Goal: Check status

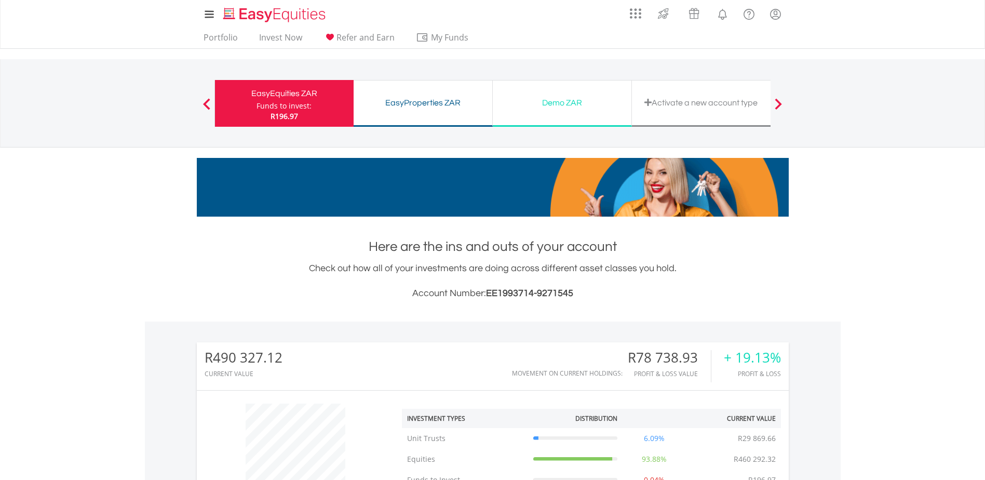
scroll to position [100, 197]
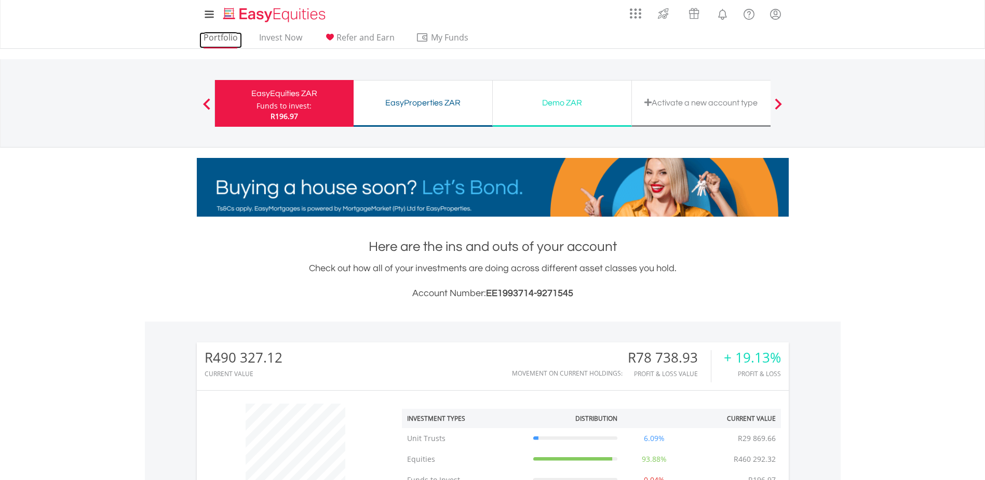
click at [228, 41] on link "Portfolio" at bounding box center [220, 40] width 43 height 16
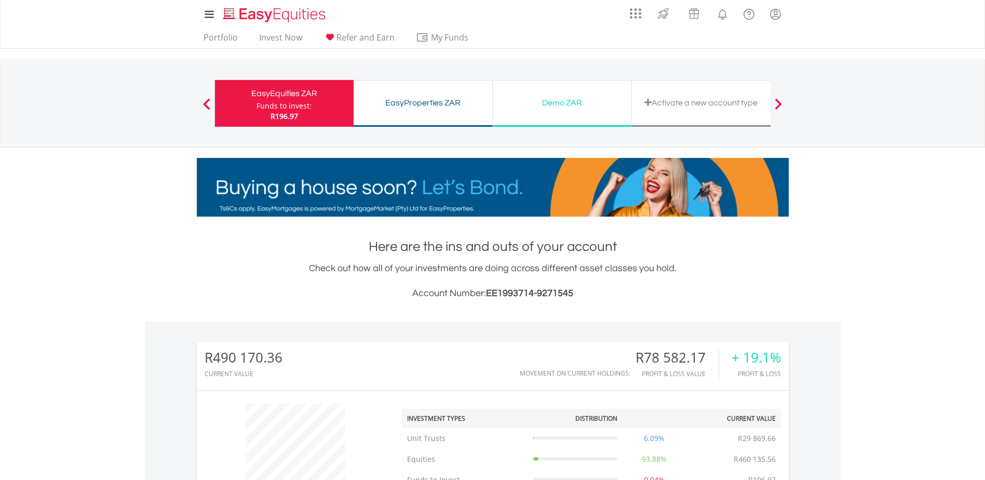
scroll to position [100, 197]
drag, startPoint x: 291, startPoint y: 274, endPoint x: 292, endPoint y: 284, distance: 9.4
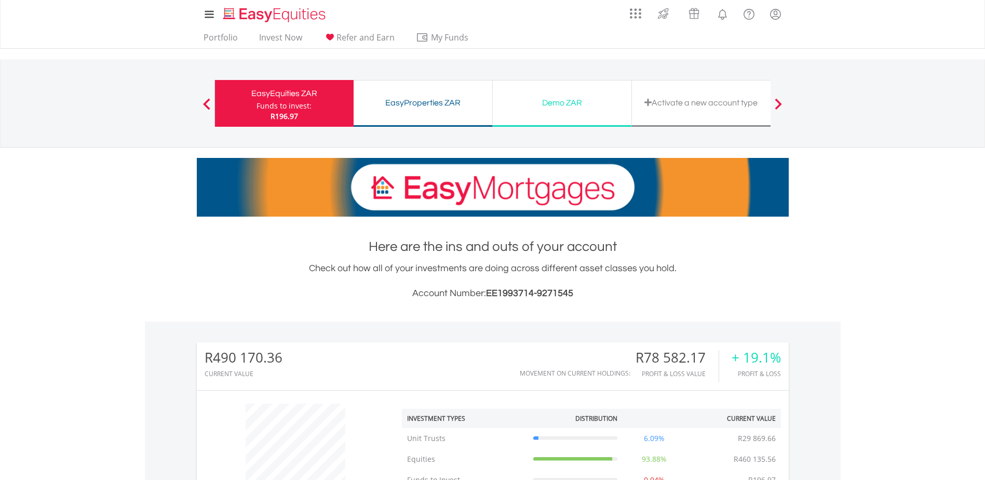
click at [291, 276] on div "Check out how all of your investments are doing across different asset classes …" at bounding box center [493, 280] width 592 height 39
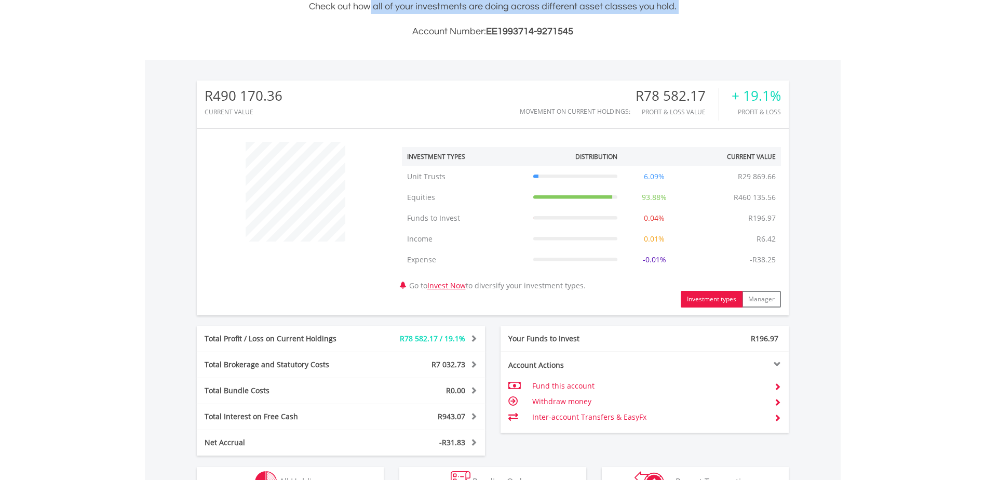
scroll to position [416, 0]
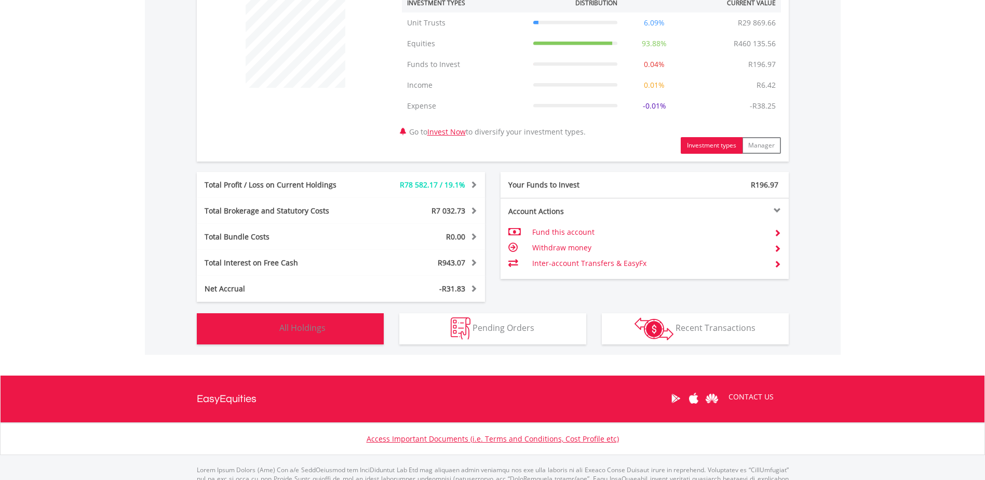
click at [357, 325] on button "Holdings All Holdings" at bounding box center [290, 328] width 187 height 31
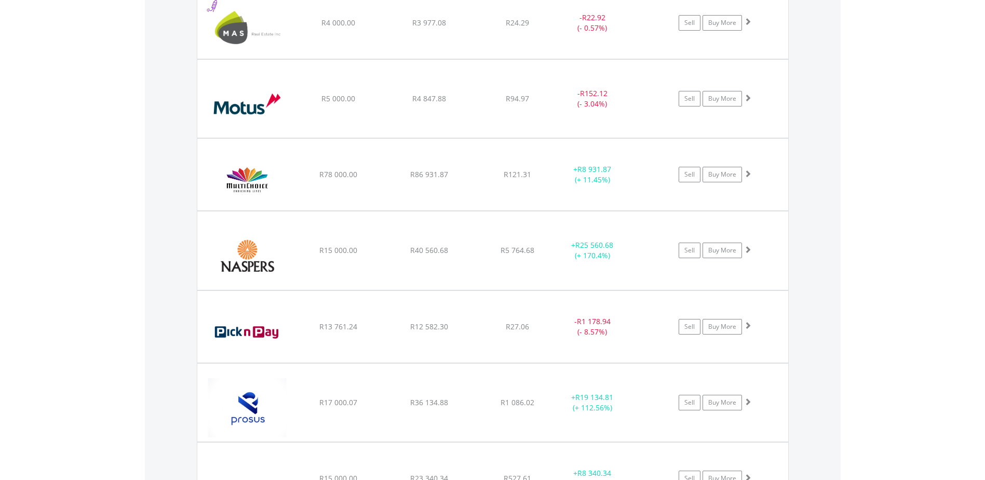
scroll to position [2004, 0]
